Goal: Use online tool/utility: Use online tool/utility

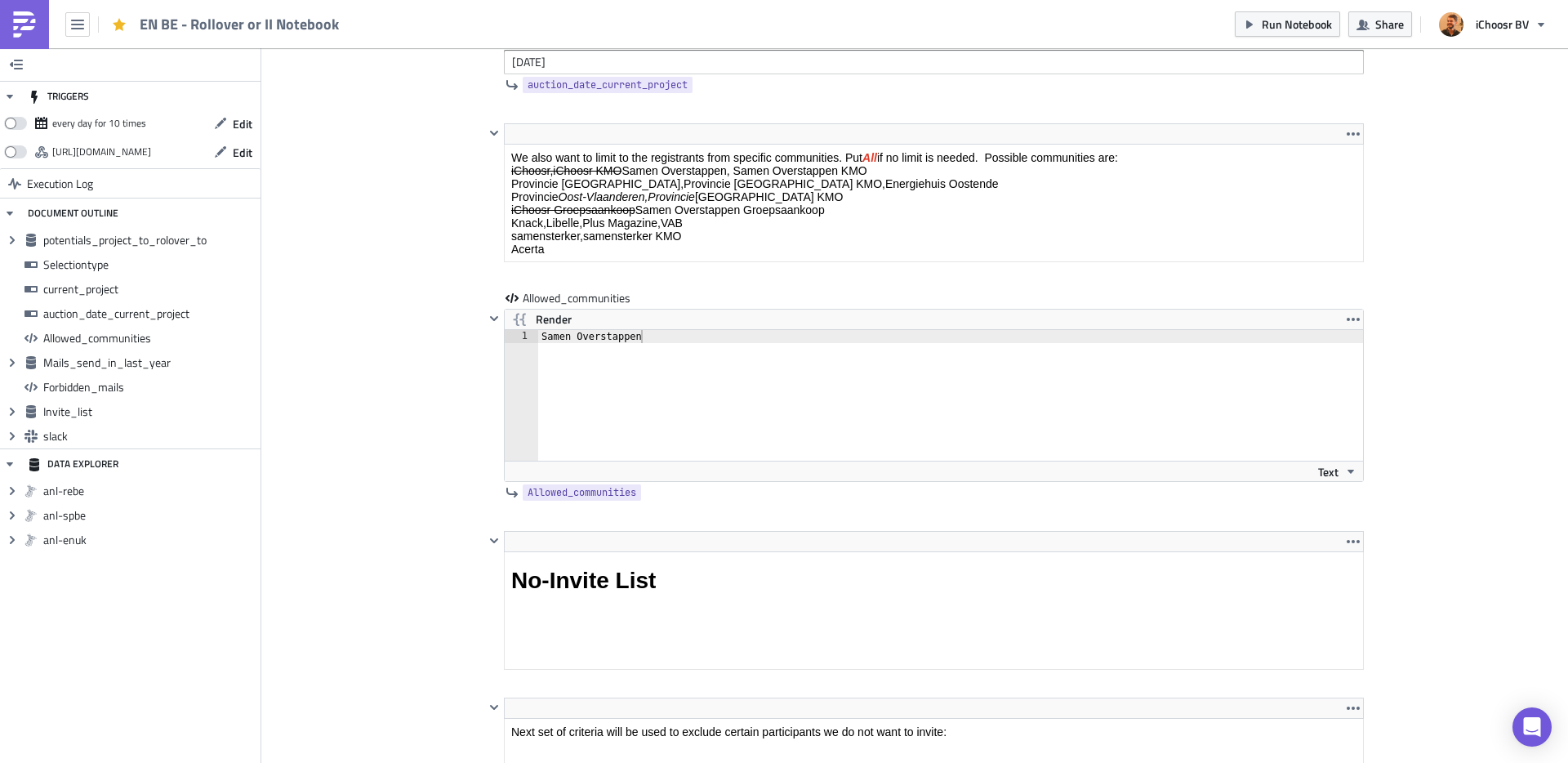
scroll to position [2772, 0]
click at [825, 148] on html "We also want to limit to the registrants from specific communities. Put All if …" at bounding box center [933, 233] width 858 height 172
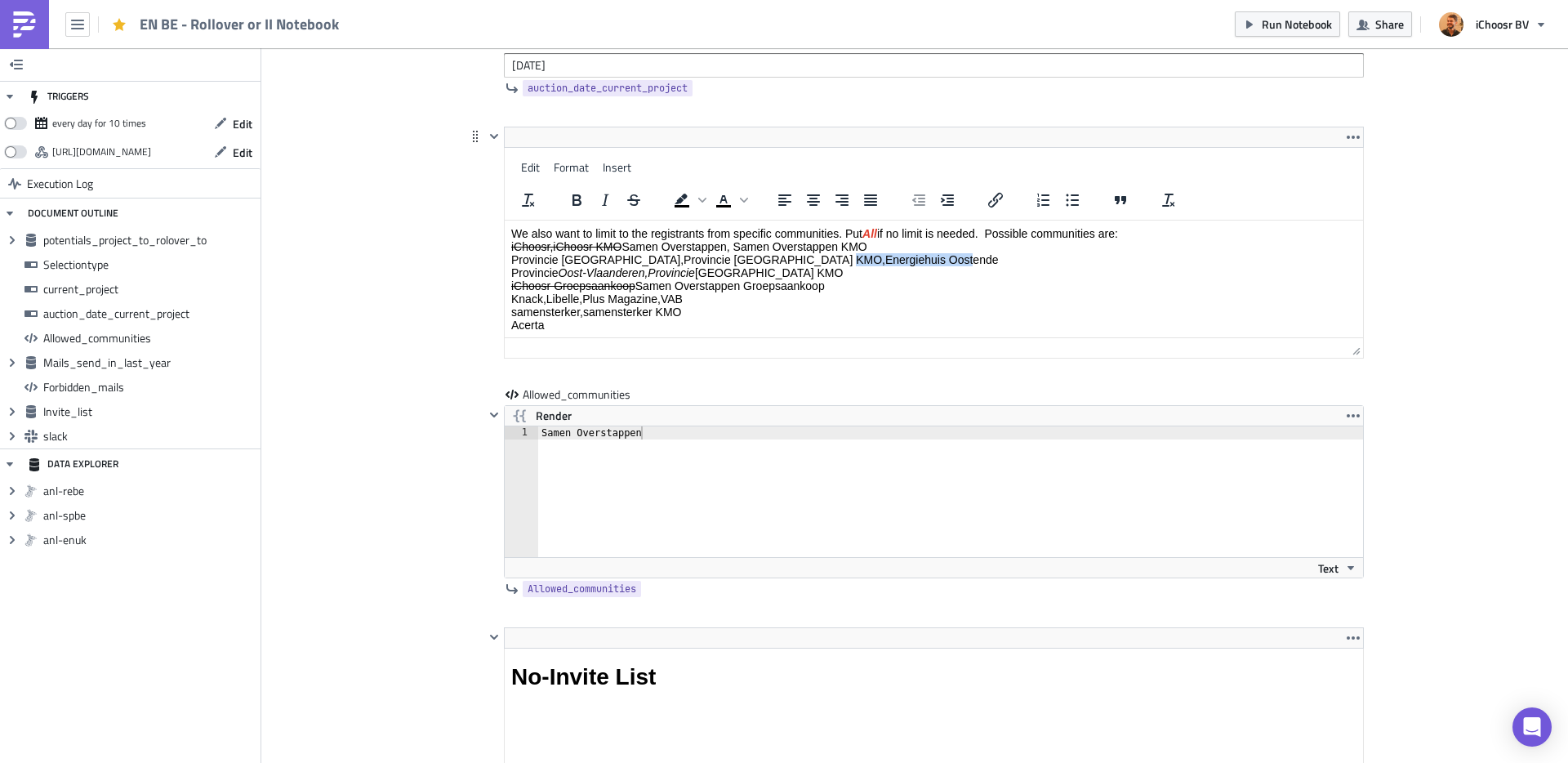
drag, startPoint x: 825, startPoint y: 261, endPoint x: 934, endPoint y: 258, distance: 109.0
click at [934, 258] on p "We also want to limit to the registrants from specific communities. Put All if …" at bounding box center [933, 279] width 845 height 104
copy p "Energiehuis Oostende"
click at [646, 431] on div "Samen Overstappen" at bounding box center [960, 505] width 845 height 157
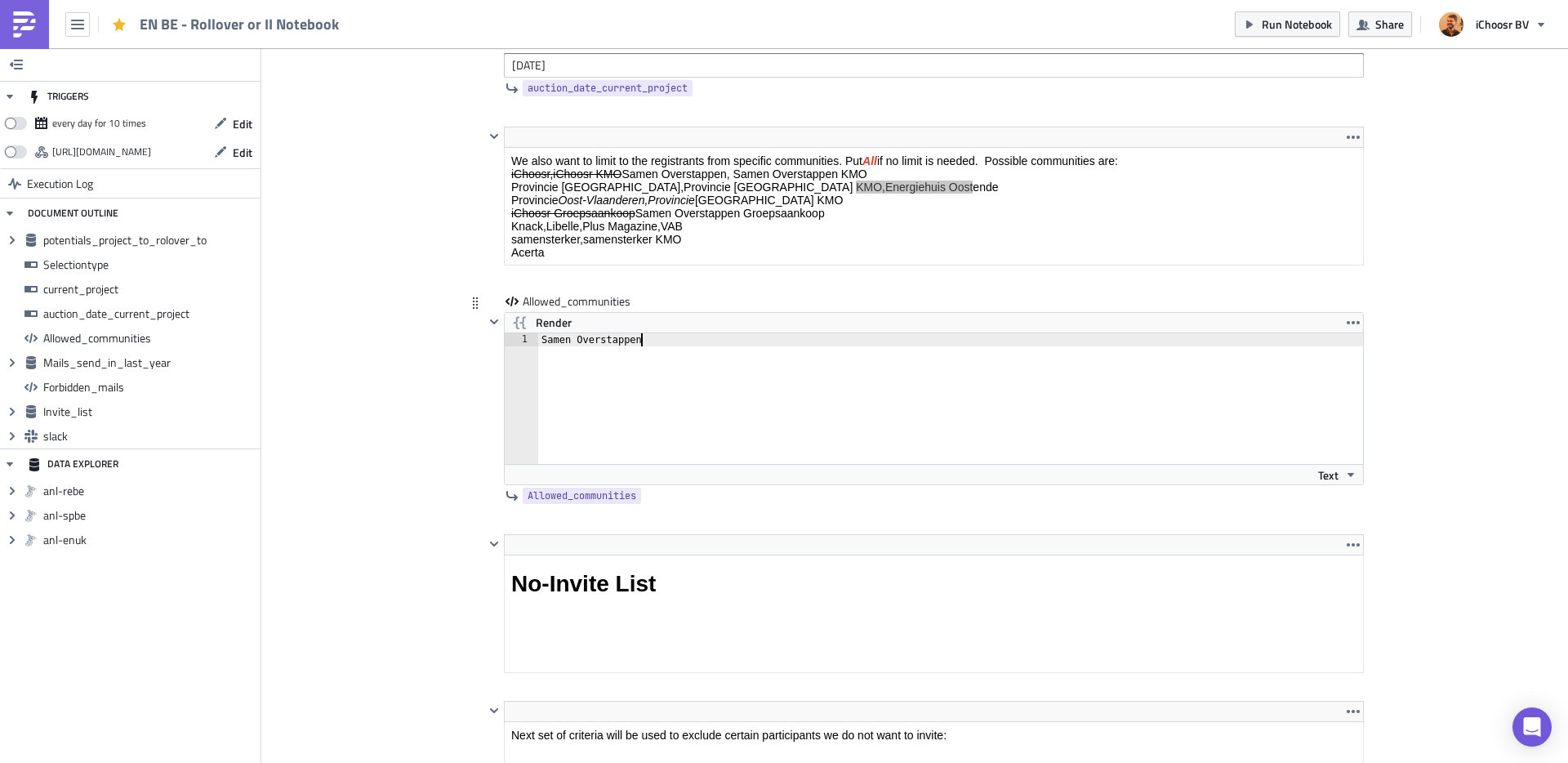
scroll to position [2773, 0]
drag, startPoint x: 644, startPoint y: 340, endPoint x: 541, endPoint y: 339, distance: 103.0
click at [541, 339] on div "Samen Overstappen" at bounding box center [960, 411] width 845 height 157
paste textarea "Energiehuis Oostende"
type textarea "Energiehuis Oostende"
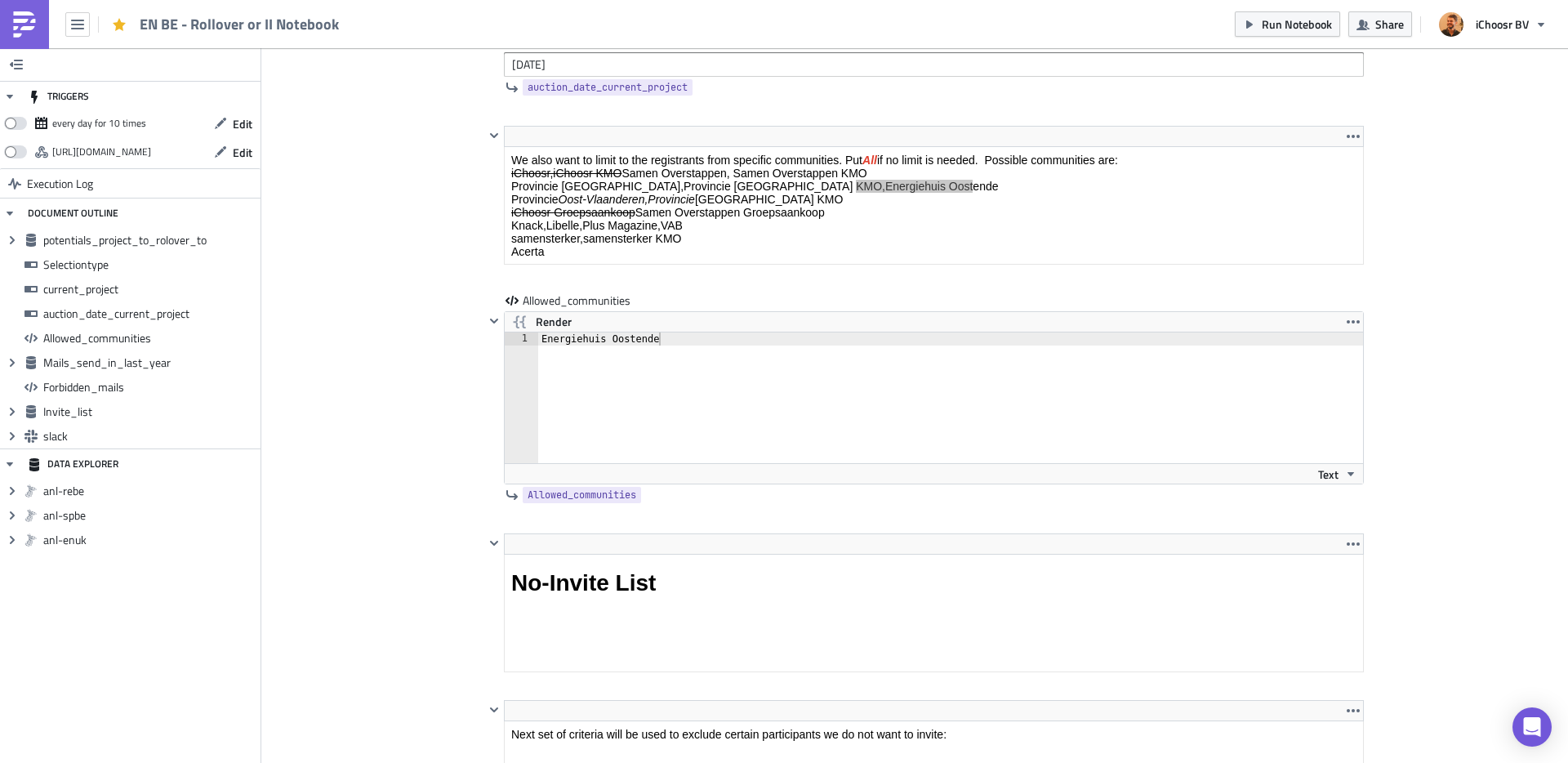
click at [377, 339] on div "Cover Image BE Execution Log EN BE - Rollover or II Notebook <p>This notebook i…" at bounding box center [915, 572] width 1307 height 6592
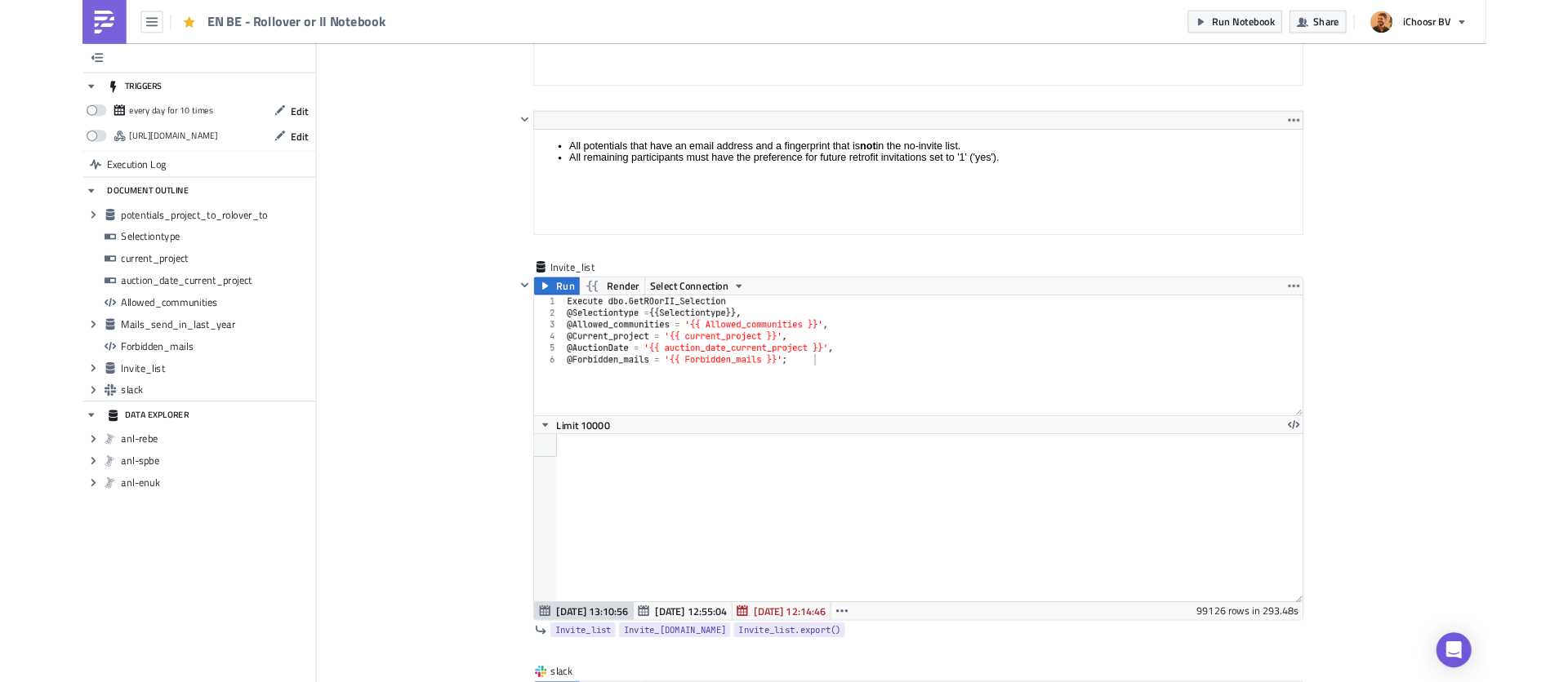
scroll to position [5000, 0]
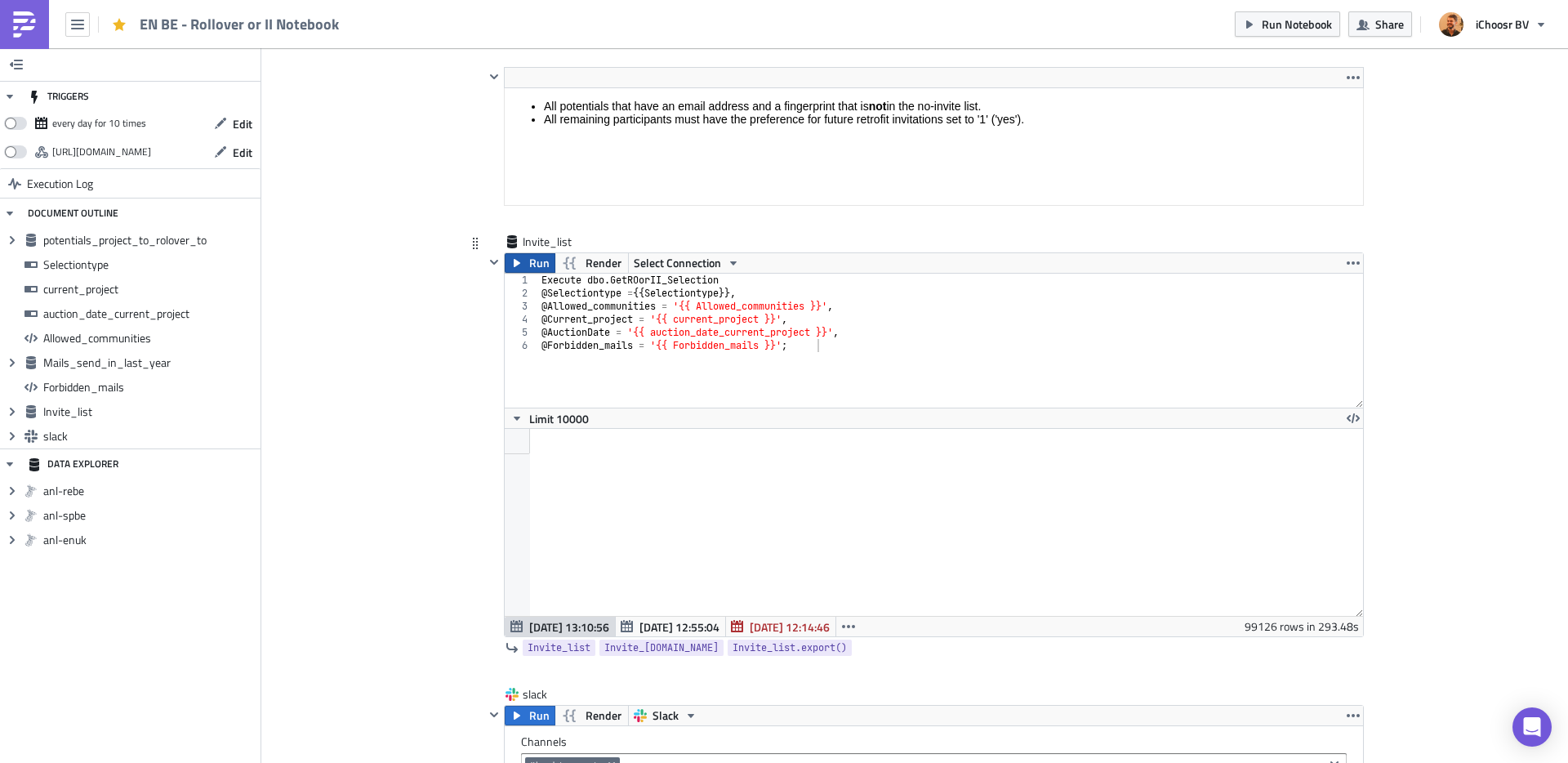
click at [530, 262] on span "Run" at bounding box center [539, 262] width 20 height 20
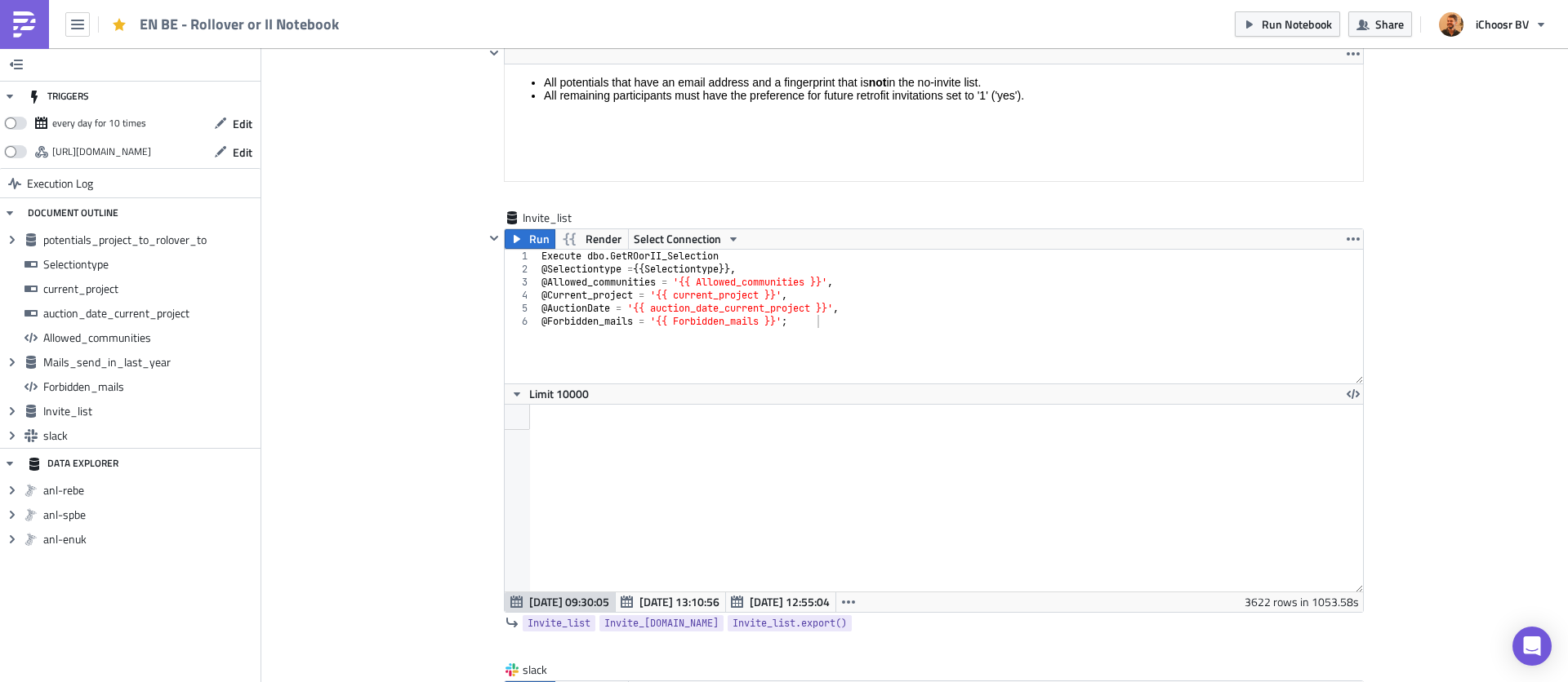
scroll to position [187, 857]
click at [1199, 20] on span "Run Notebook" at bounding box center [1296, 24] width 70 height 17
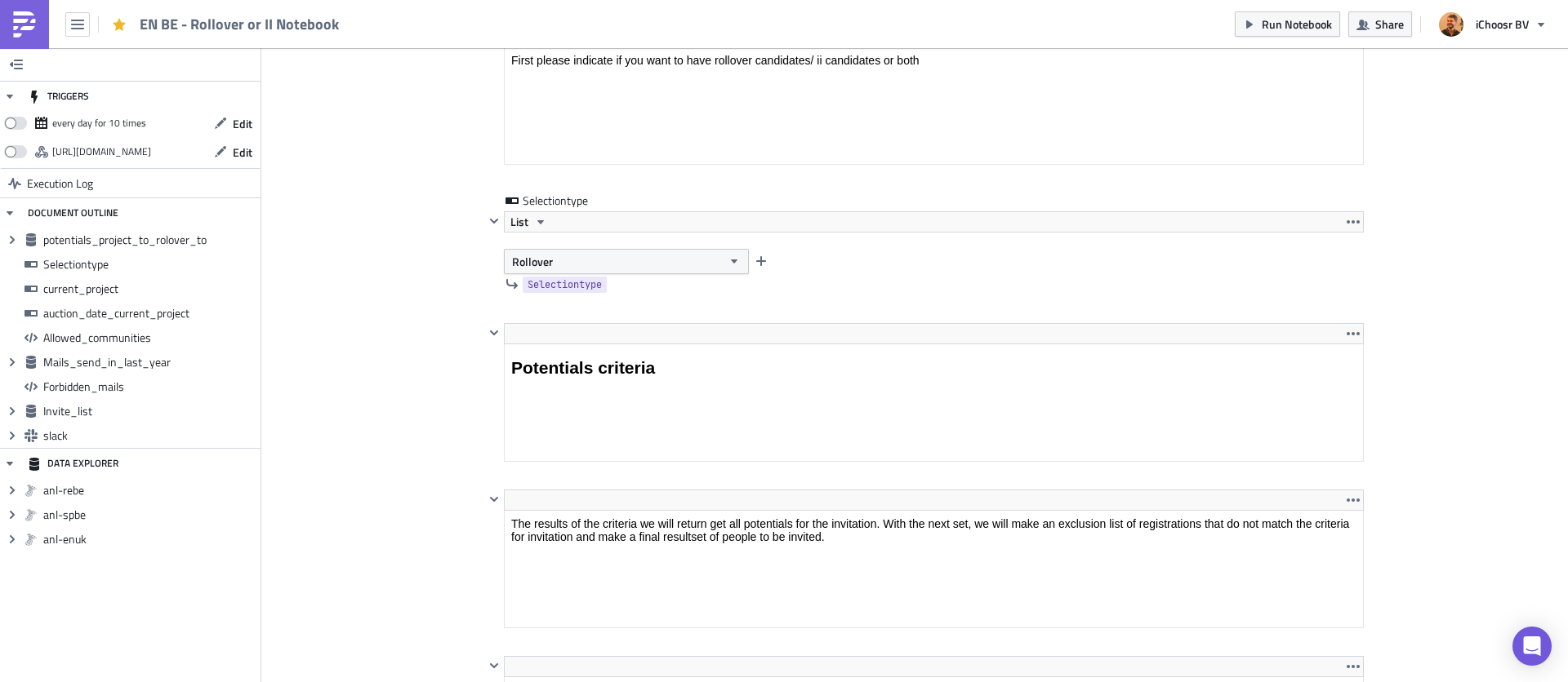
scroll to position [1343, 0]
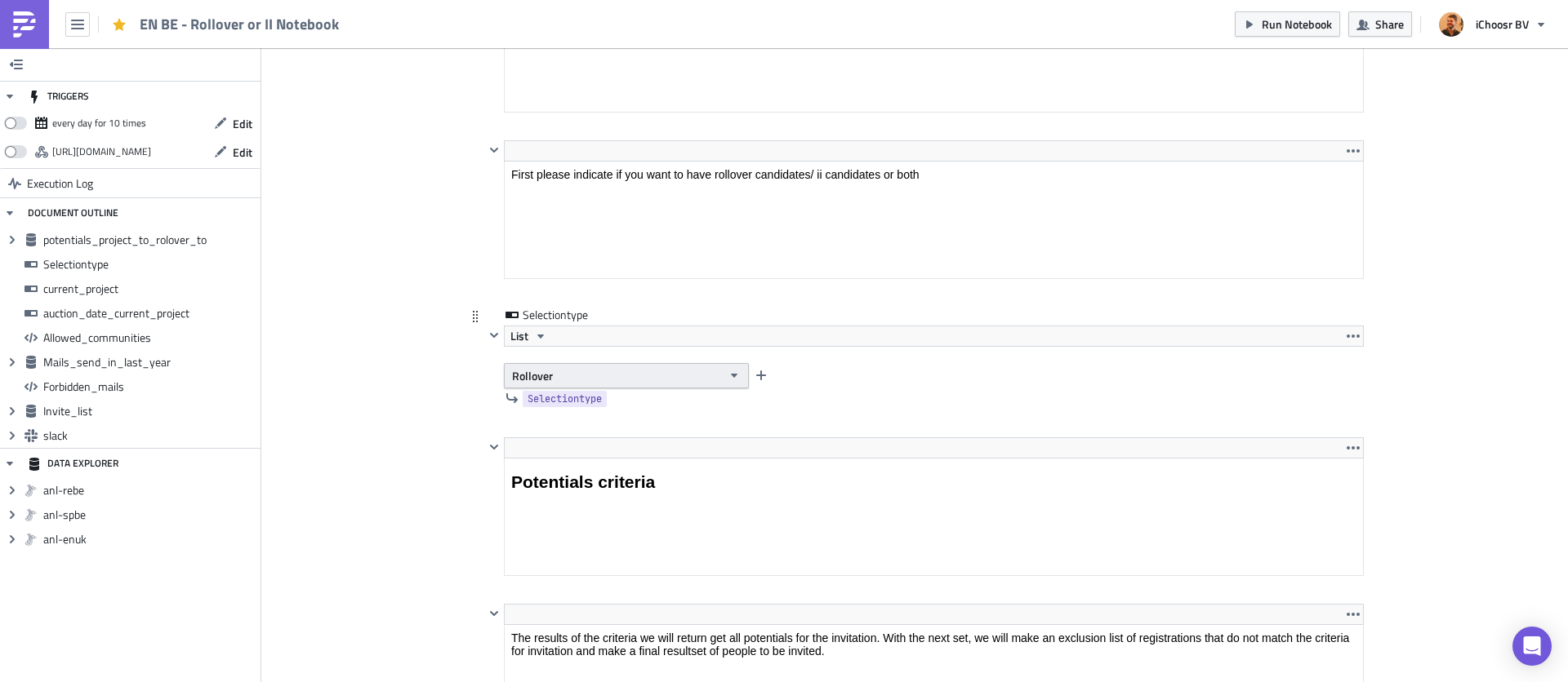
click at [615, 372] on button "Rollover" at bounding box center [626, 376] width 245 height 26
click at [593, 425] on div "Interested Individuals" at bounding box center [581, 428] width 136 height 16
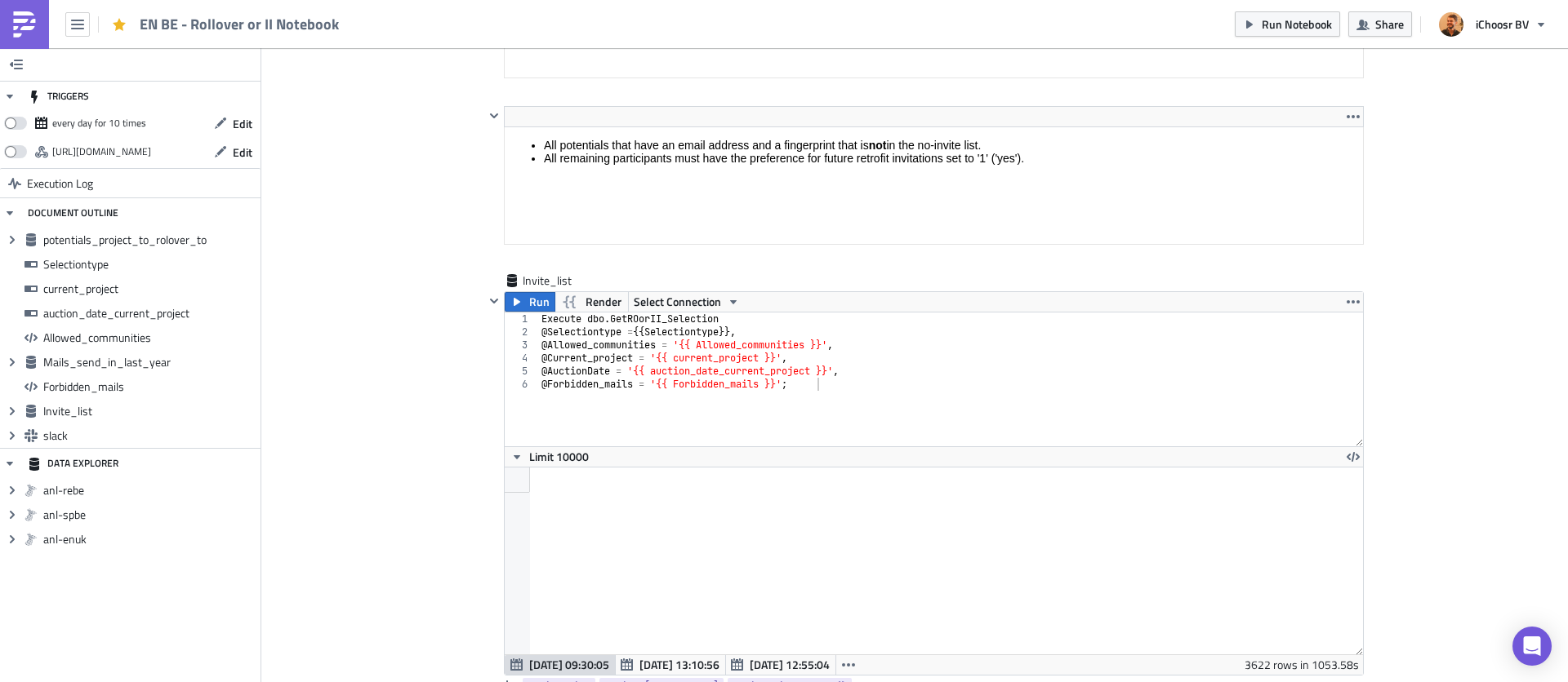
scroll to position [5124, 0]
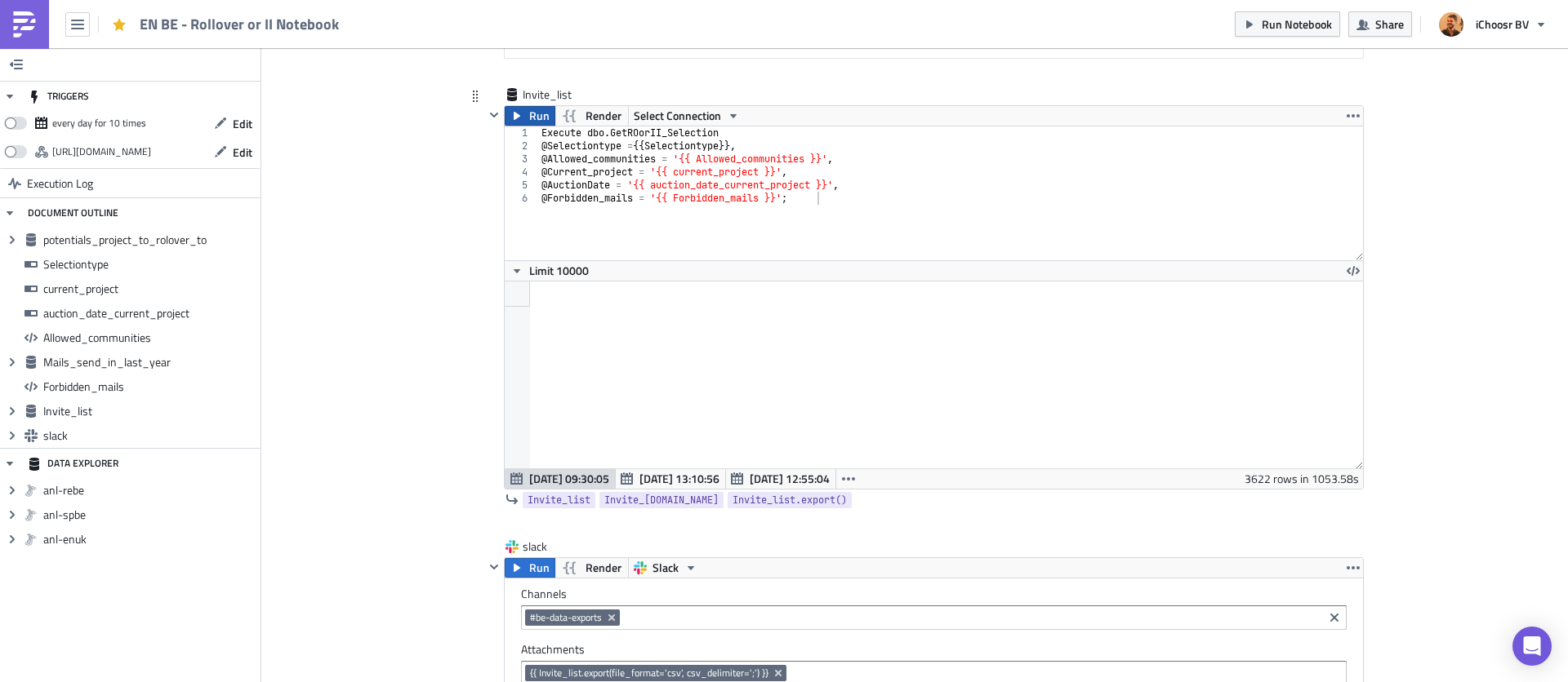
click at [533, 121] on span "Run" at bounding box center [539, 115] width 20 height 20
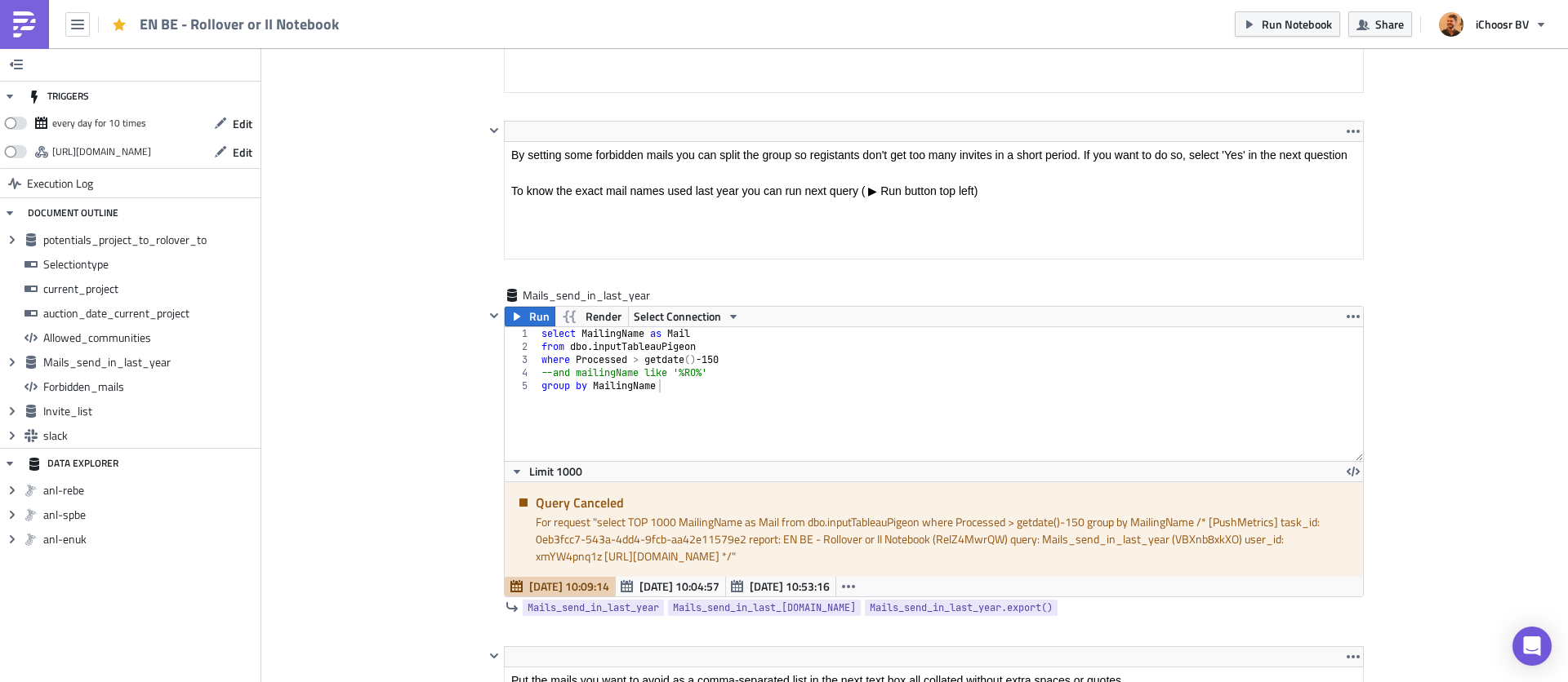
scroll to position [3645, 0]
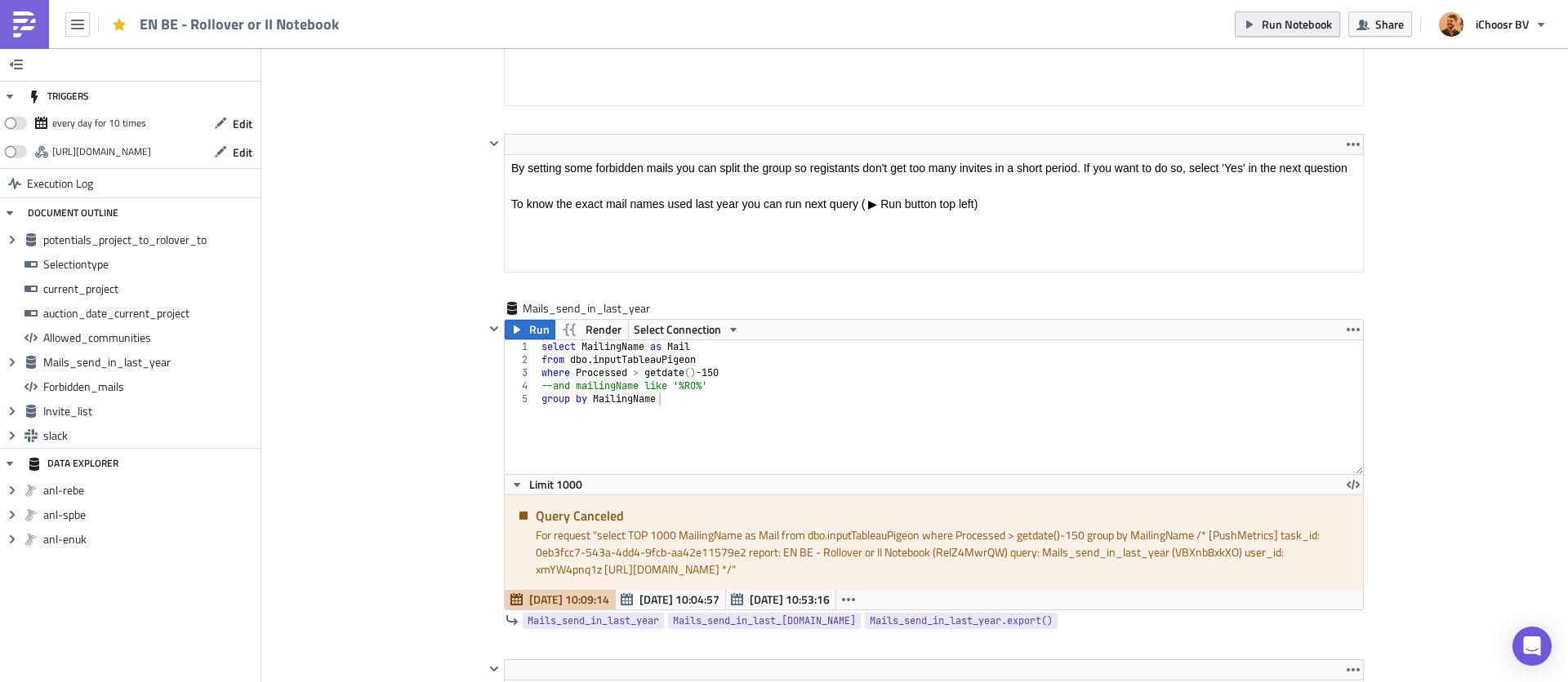
click at [1199, 27] on span "Run Notebook" at bounding box center [1296, 24] width 70 height 17
